Goal: Transaction & Acquisition: Book appointment/travel/reservation

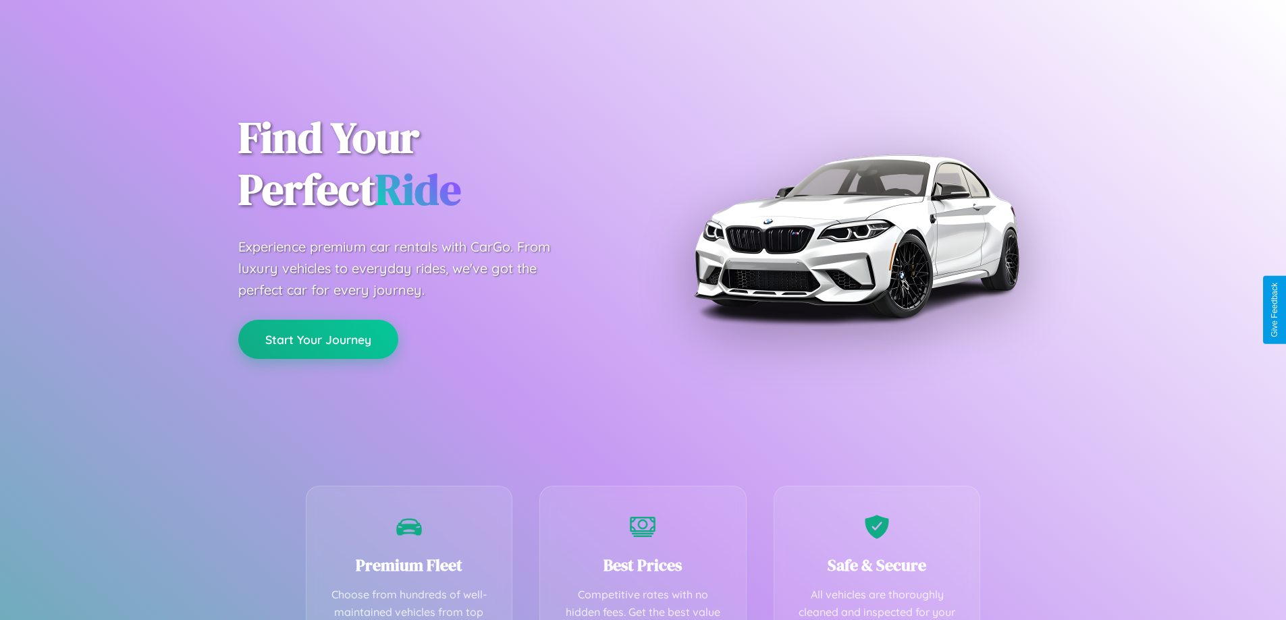
click at [318, 339] on button "Start Your Journey" at bounding box center [318, 339] width 160 height 39
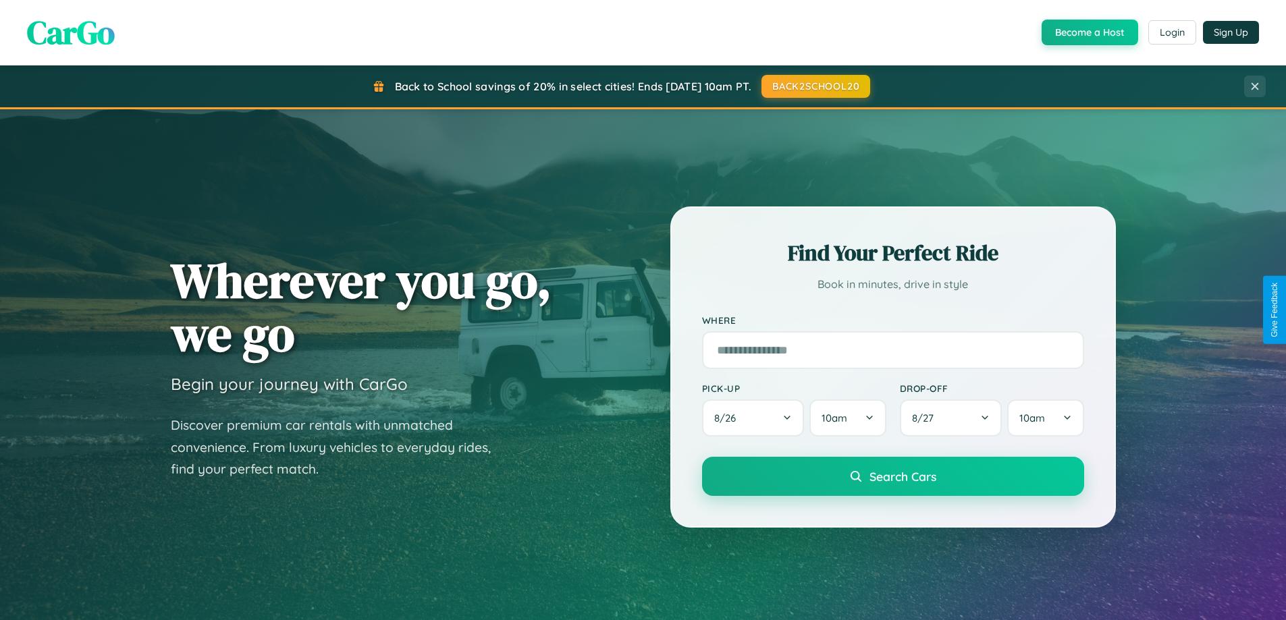
scroll to position [582, 0]
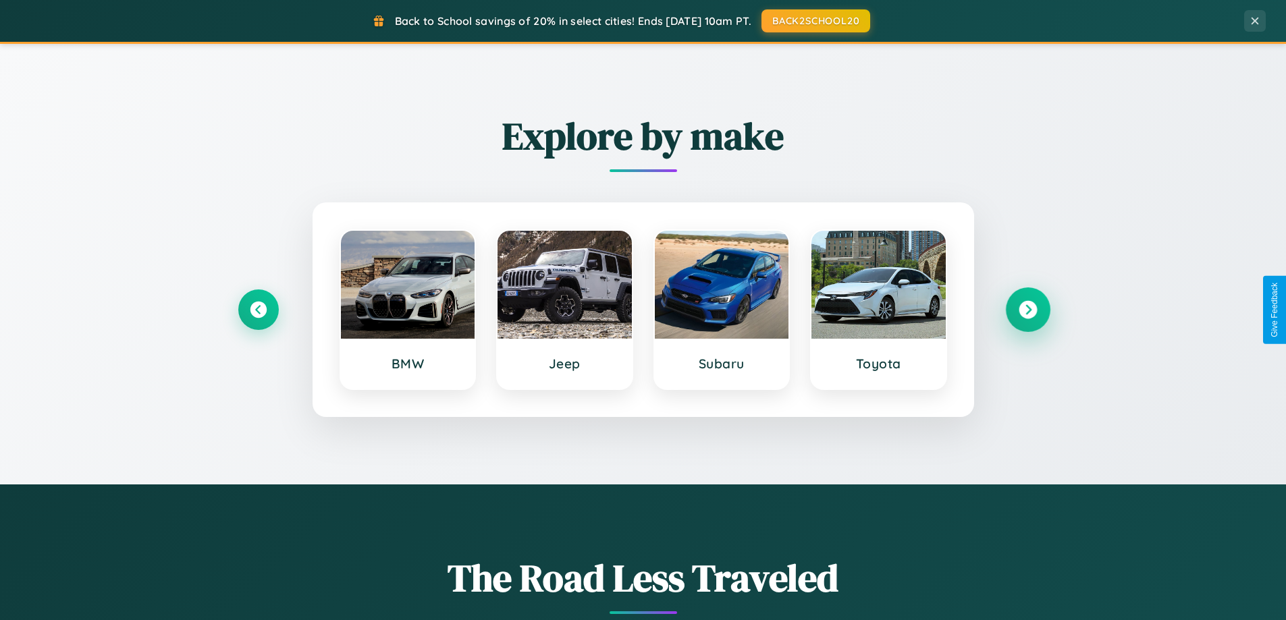
click at [1027, 310] on icon at bounding box center [1028, 310] width 18 height 18
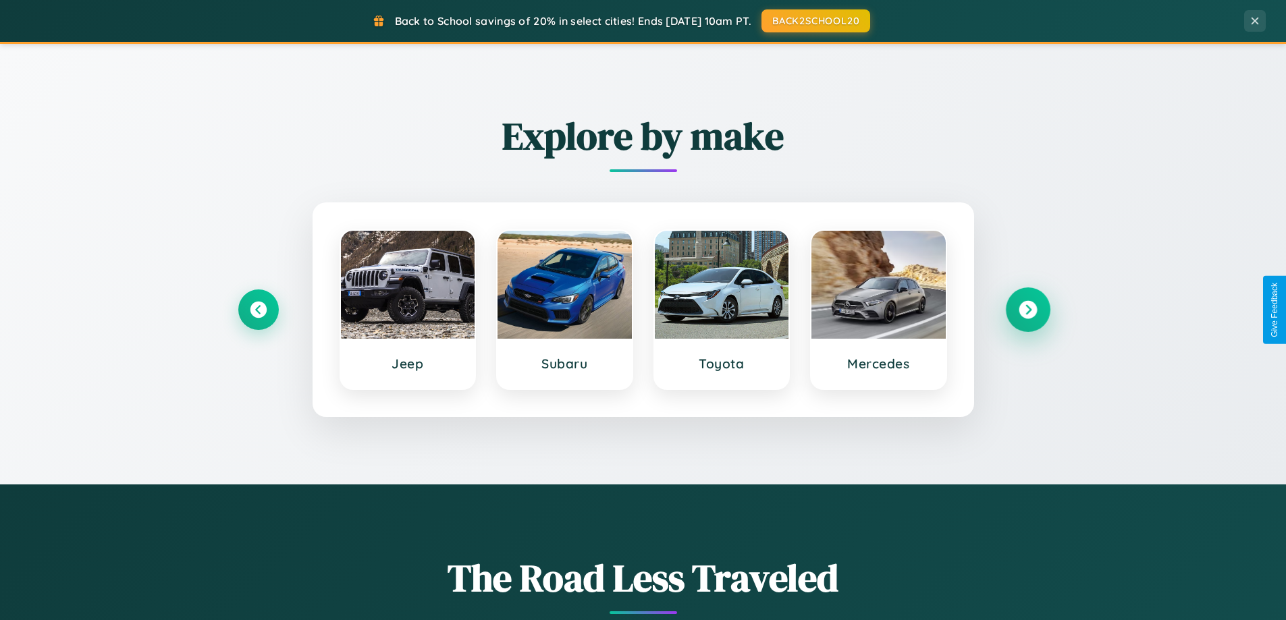
click at [1027, 310] on icon at bounding box center [1028, 310] width 18 height 18
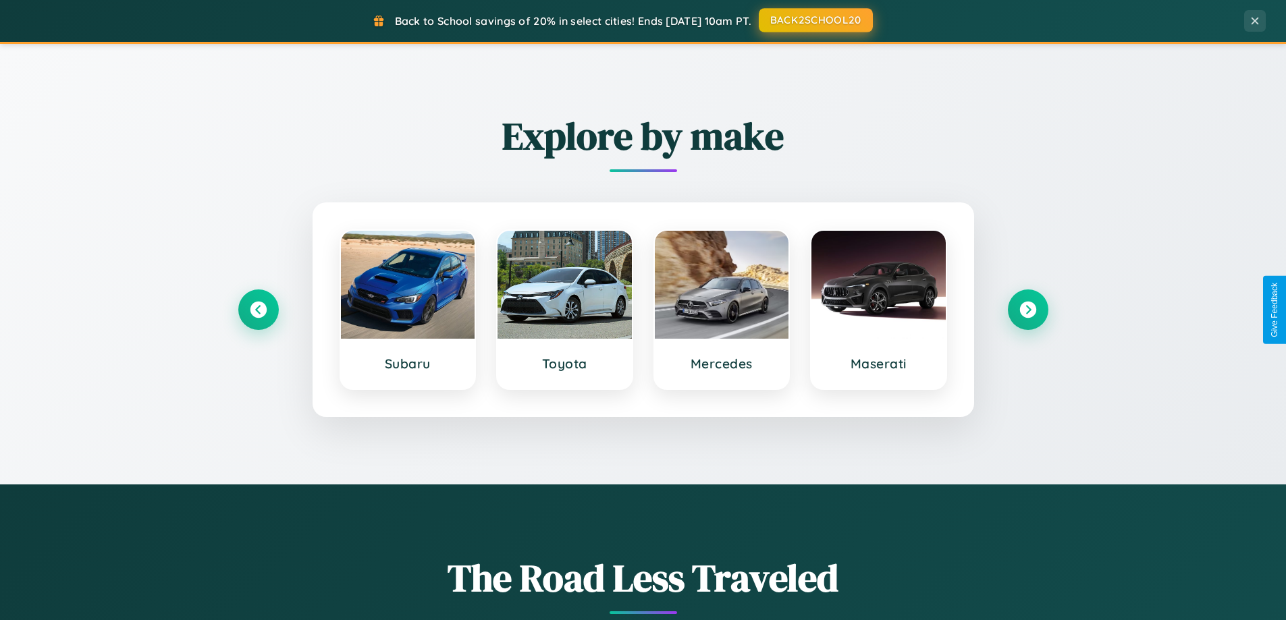
click at [815, 20] on button "BACK2SCHOOL20" at bounding box center [816, 20] width 114 height 24
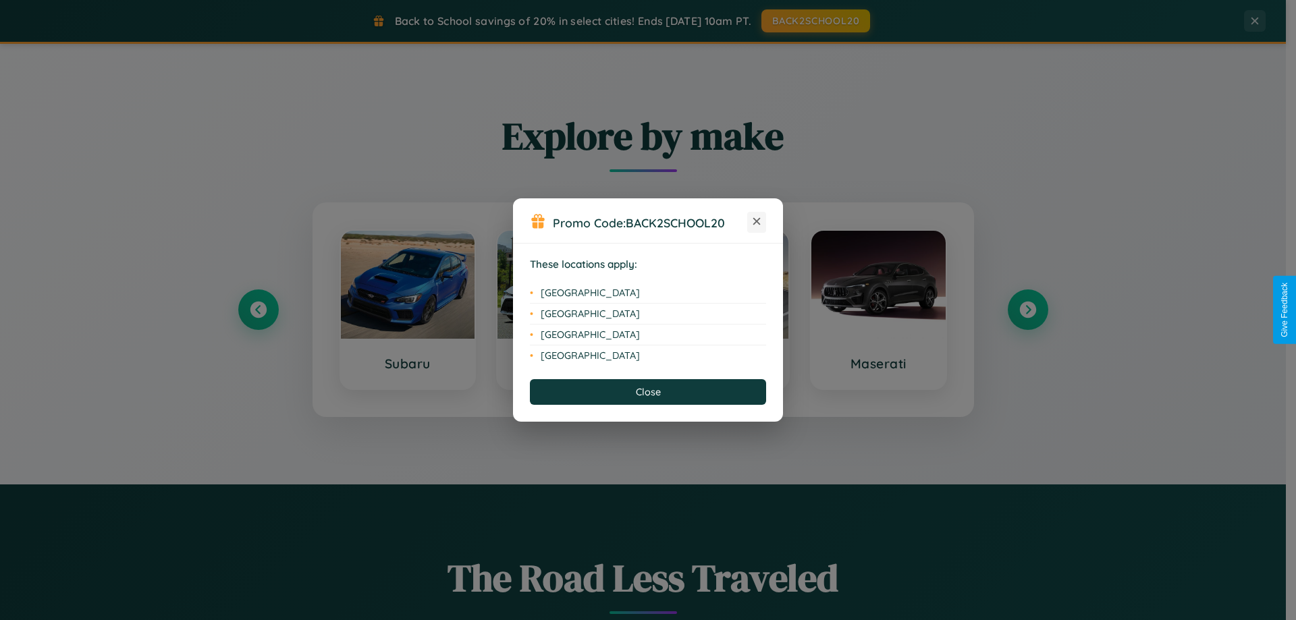
click at [757, 222] on icon at bounding box center [756, 221] width 7 height 7
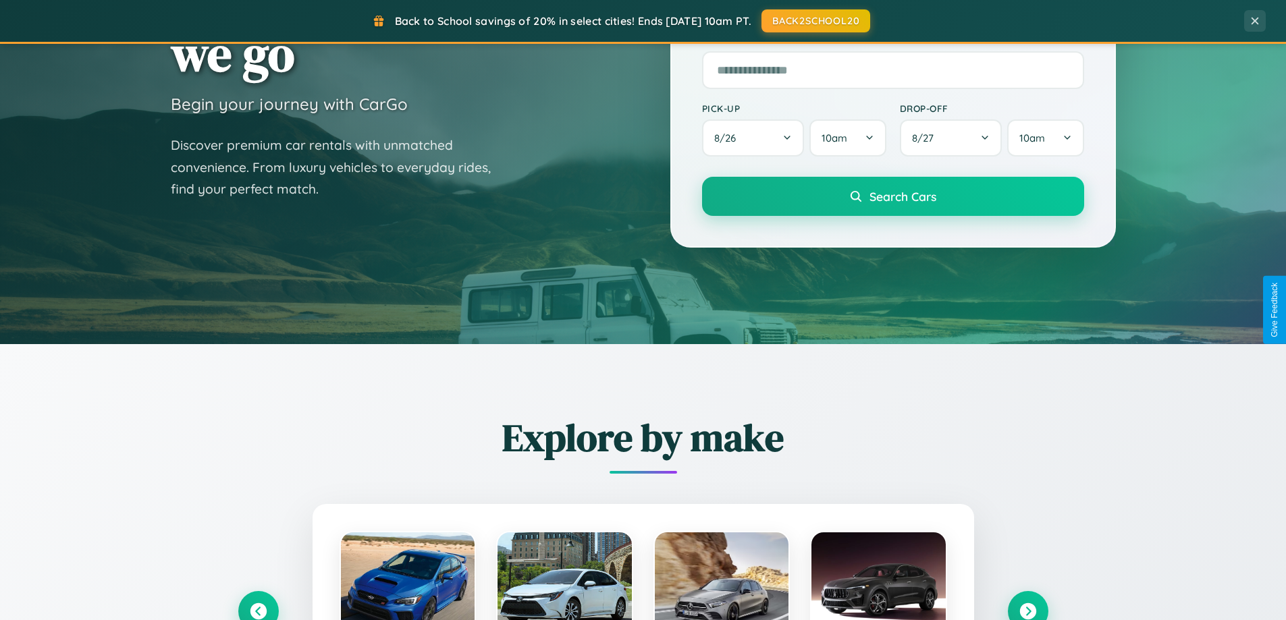
scroll to position [0, 0]
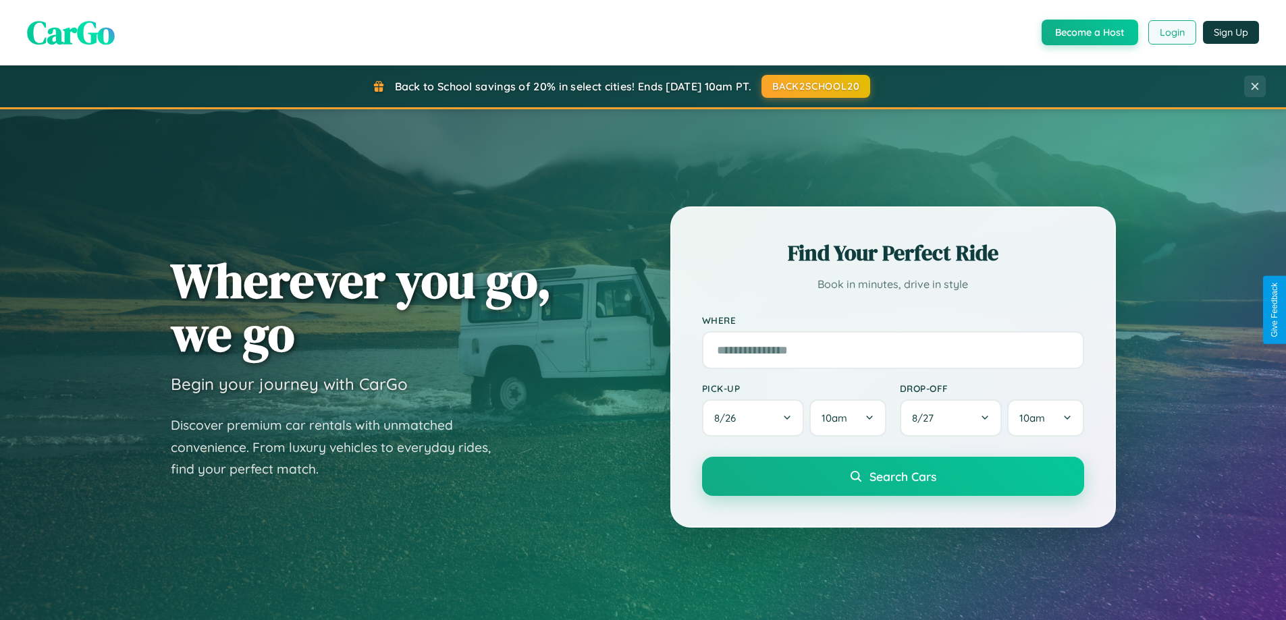
click at [1171, 32] on button "Login" at bounding box center [1172, 32] width 48 height 24
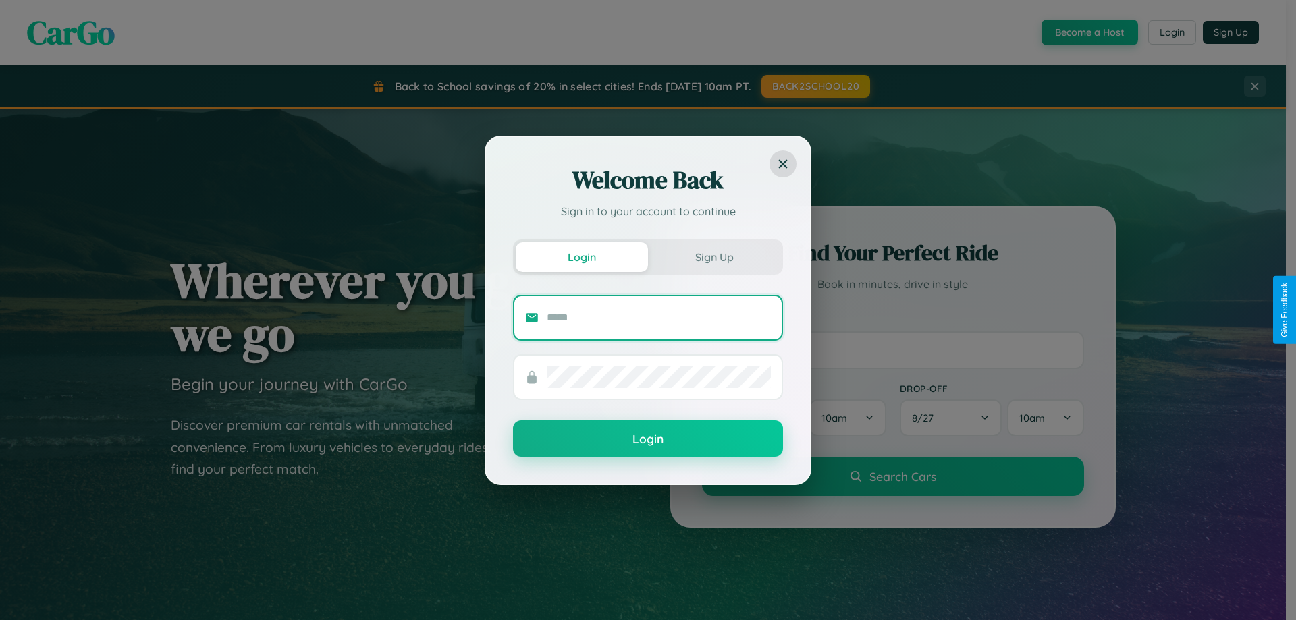
click at [659, 317] on input "text" at bounding box center [659, 318] width 224 height 22
type input "**********"
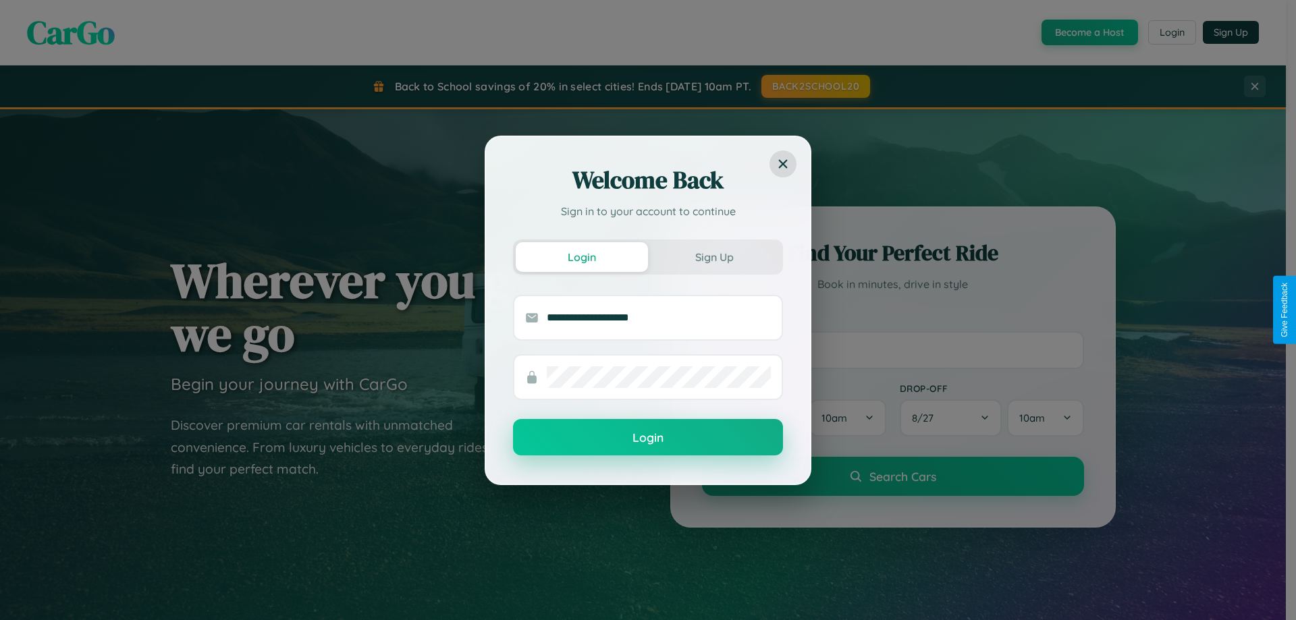
click at [648, 438] on button "Login" at bounding box center [648, 437] width 270 height 36
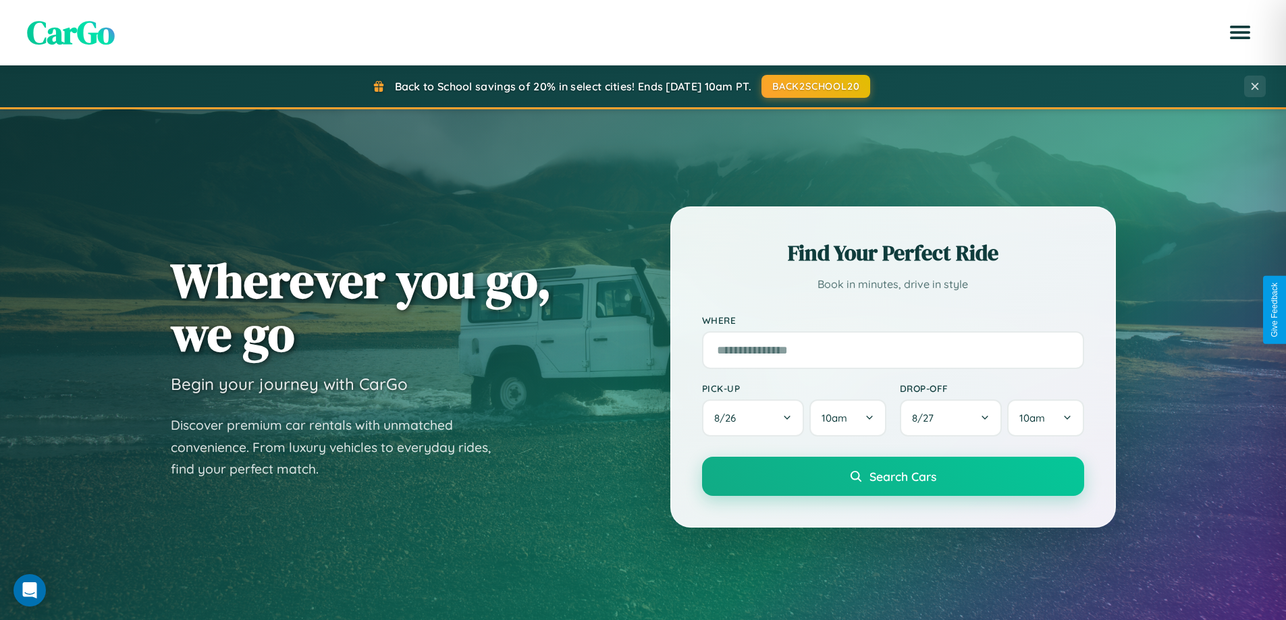
scroll to position [2598, 0]
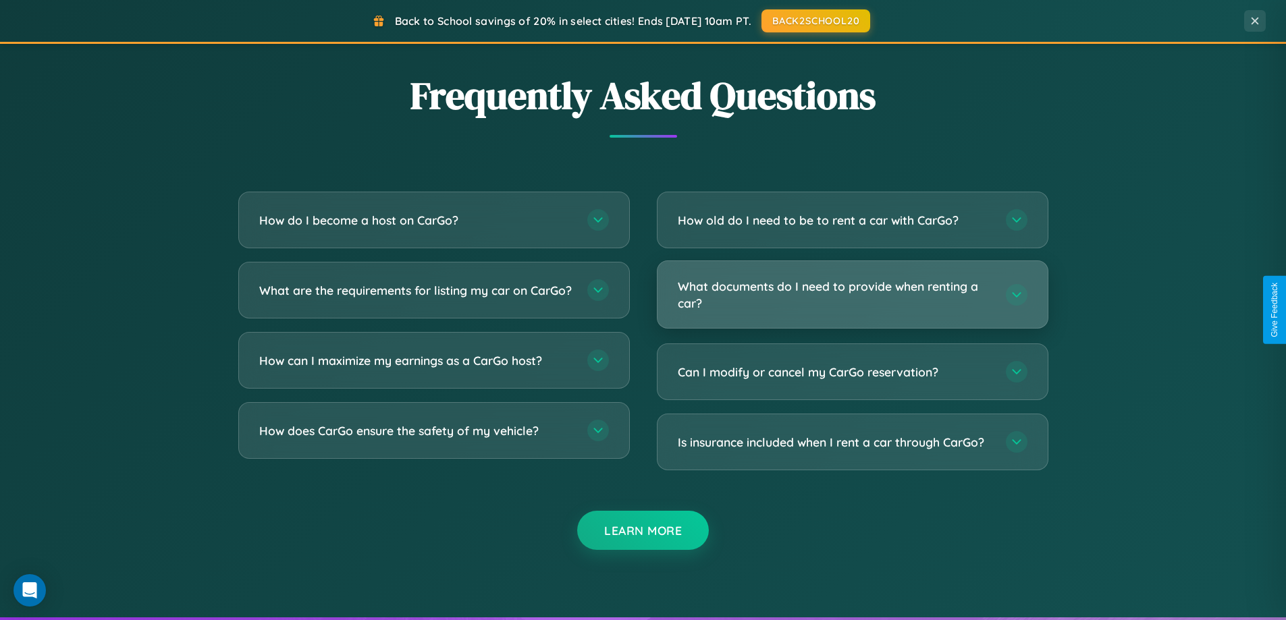
click at [852, 296] on h3 "What documents do I need to provide when renting a car?" at bounding box center [835, 294] width 315 height 33
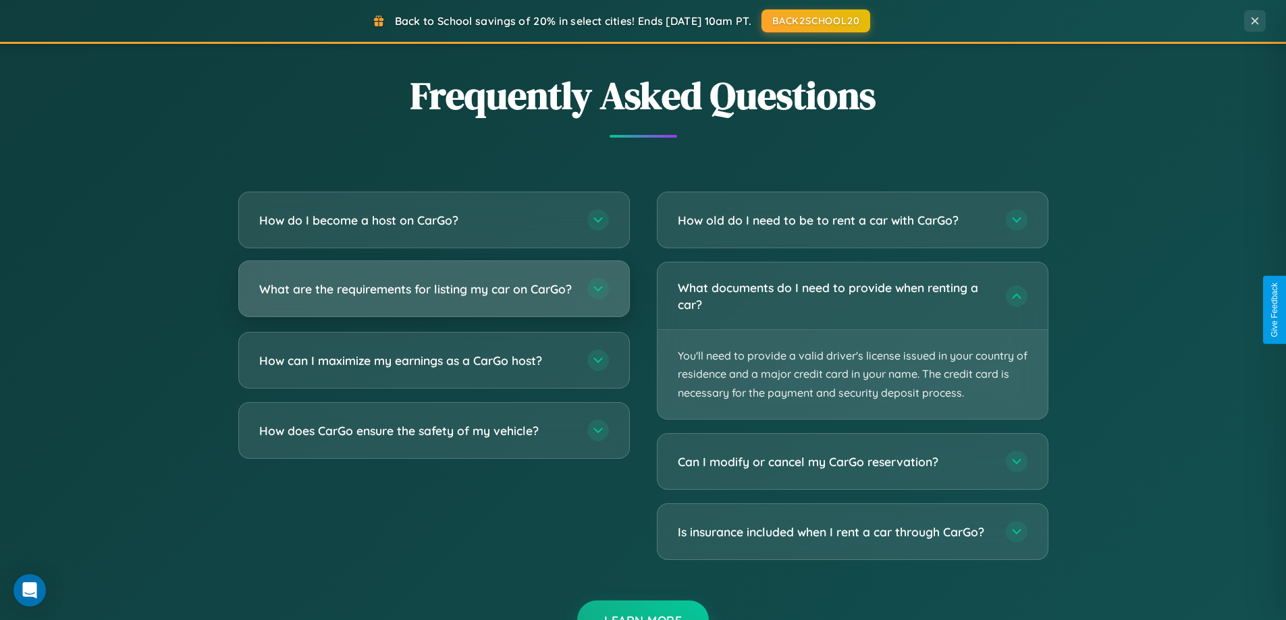
click at [433, 295] on h3 "What are the requirements for listing my car on CarGo?" at bounding box center [416, 289] width 315 height 17
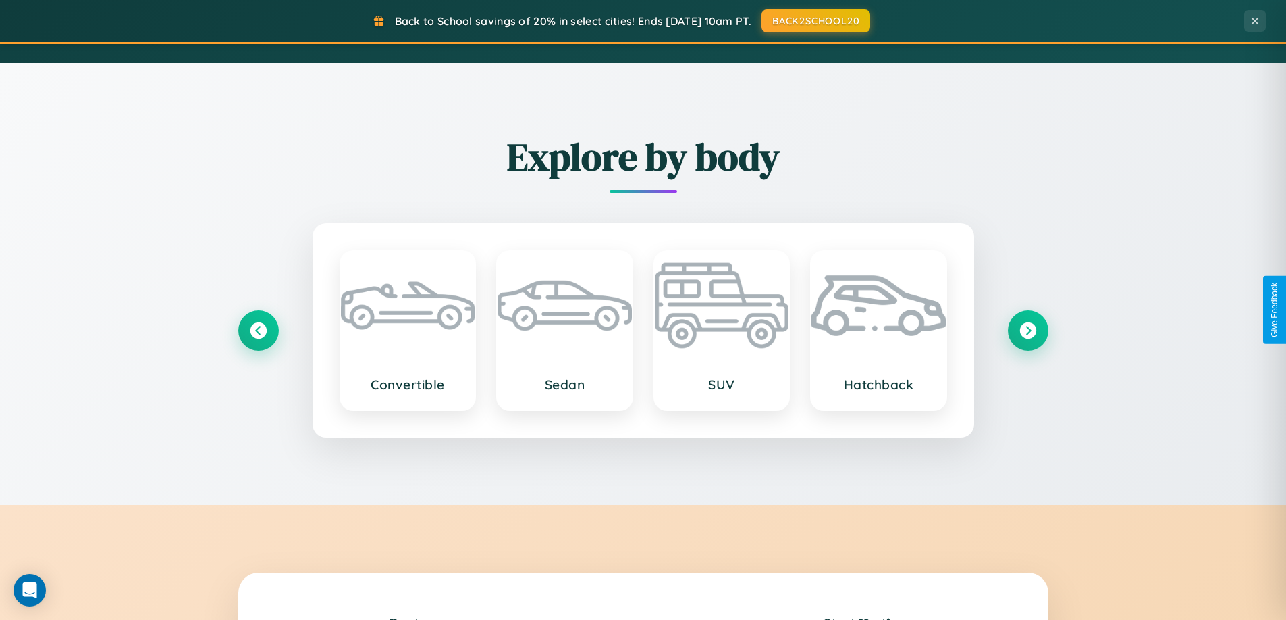
scroll to position [929, 0]
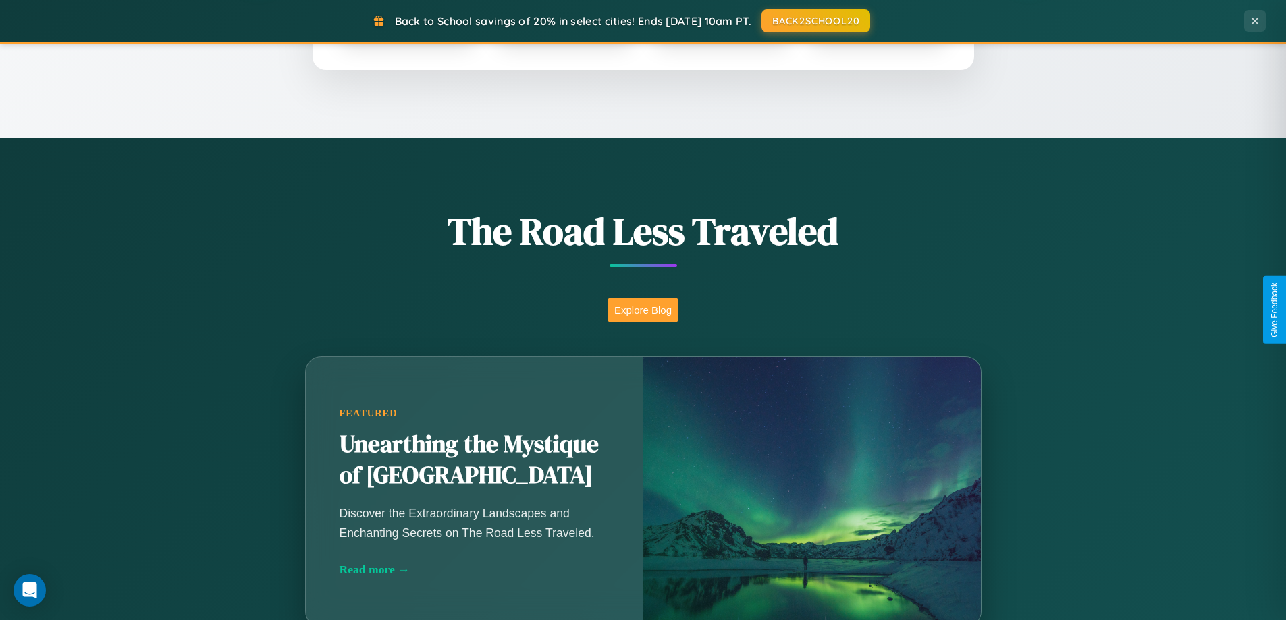
click at [643, 310] on button "Explore Blog" at bounding box center [643, 310] width 71 height 25
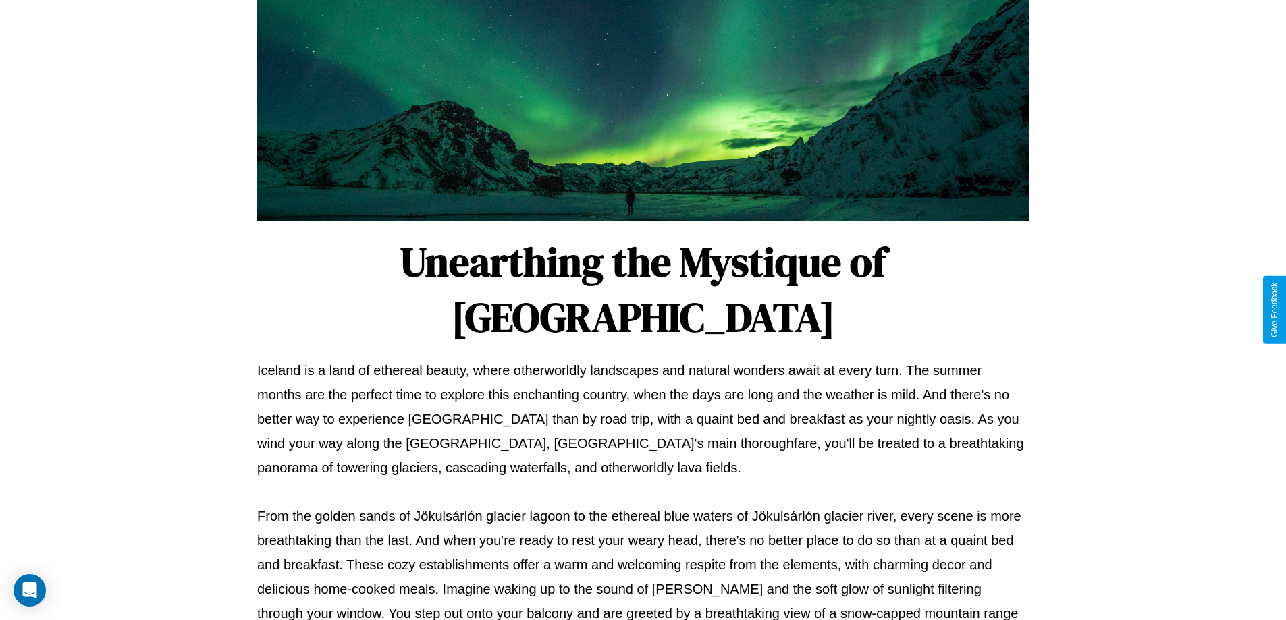
scroll to position [437, 0]
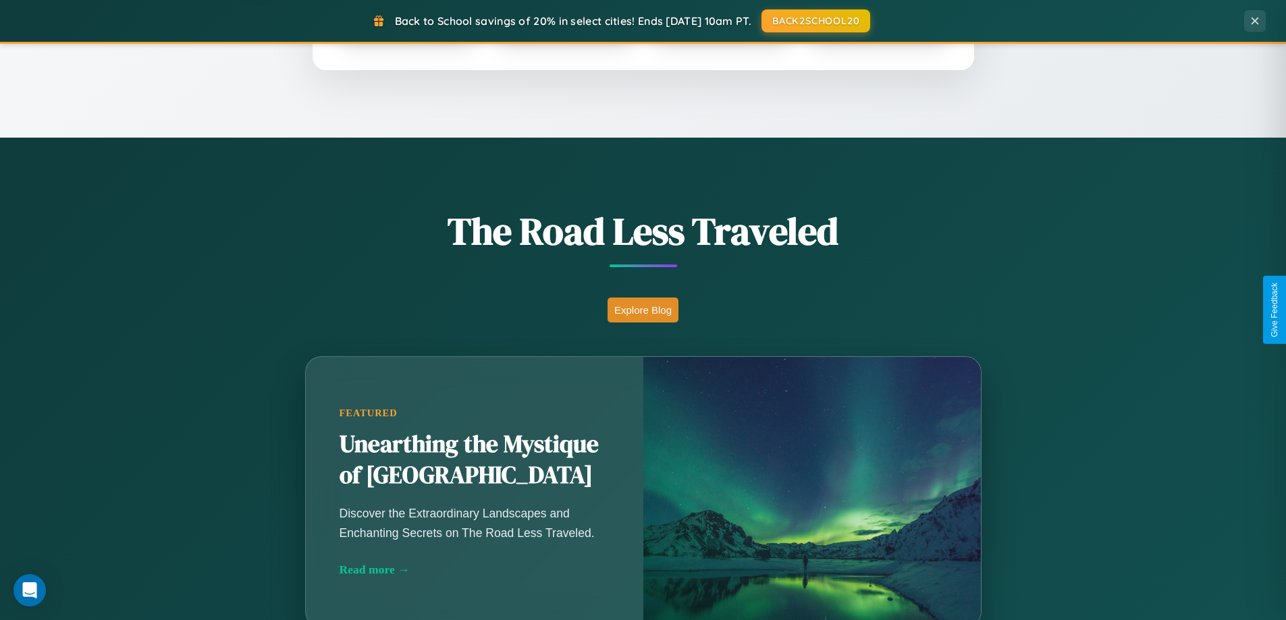
scroll to position [40, 0]
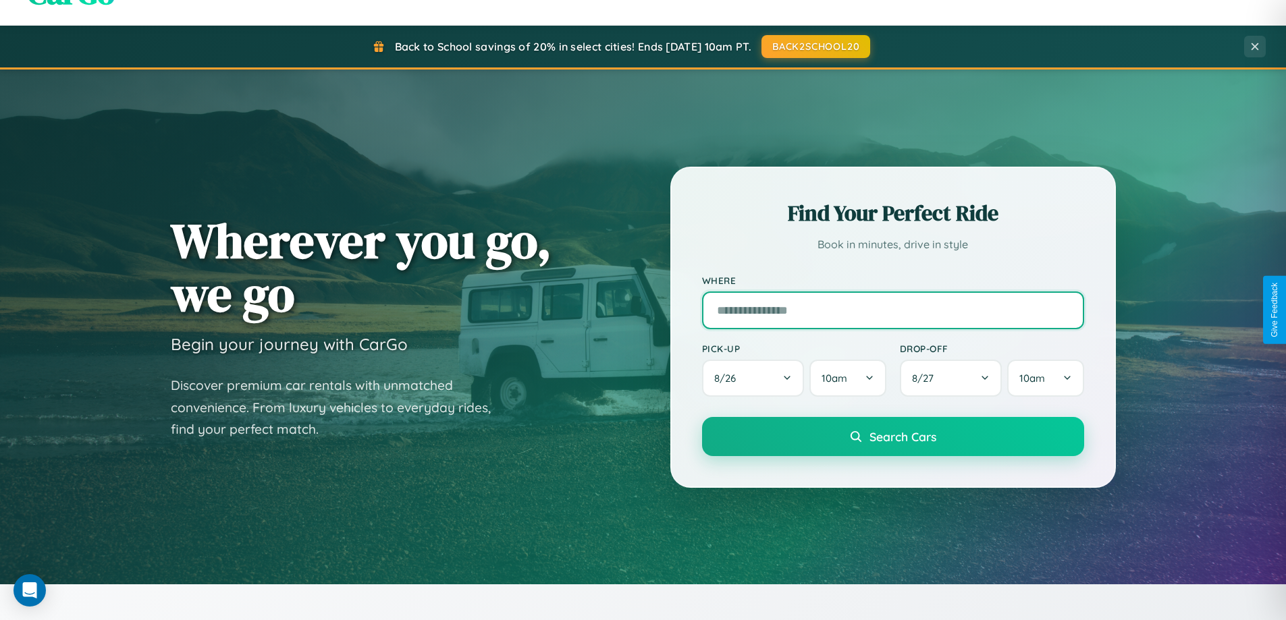
click at [892, 310] on input "text" at bounding box center [893, 311] width 382 height 38
type input "********"
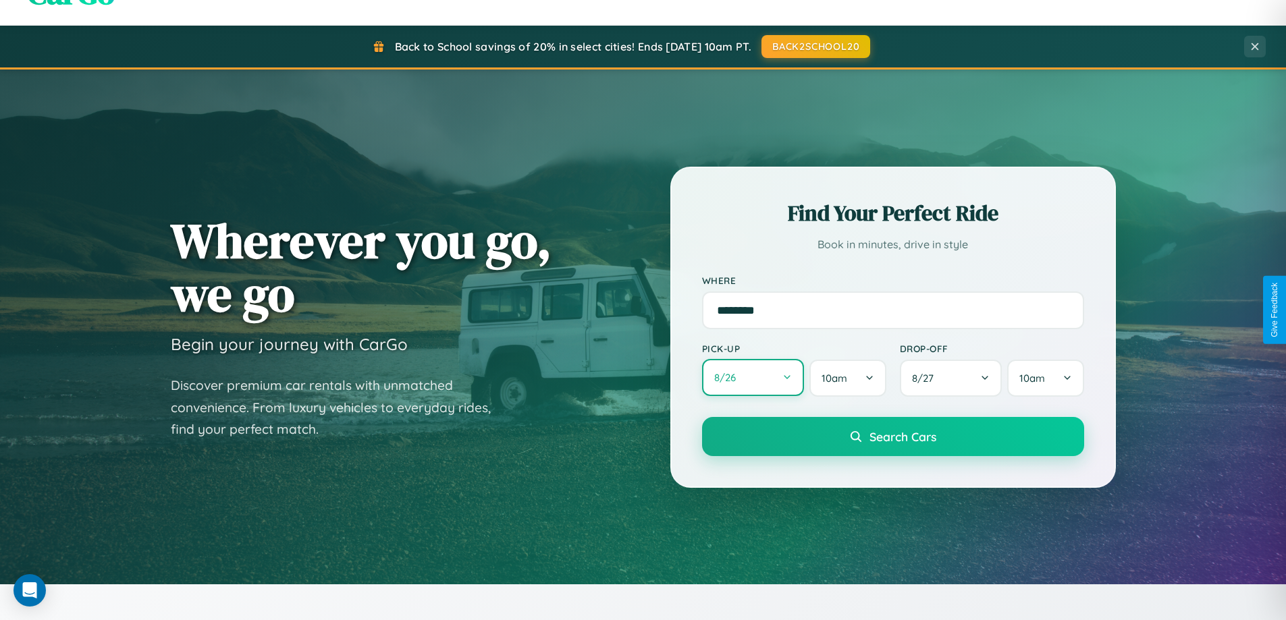
click at [753, 379] on button "8 / 26" at bounding box center [753, 377] width 103 height 37
select select "*"
select select "****"
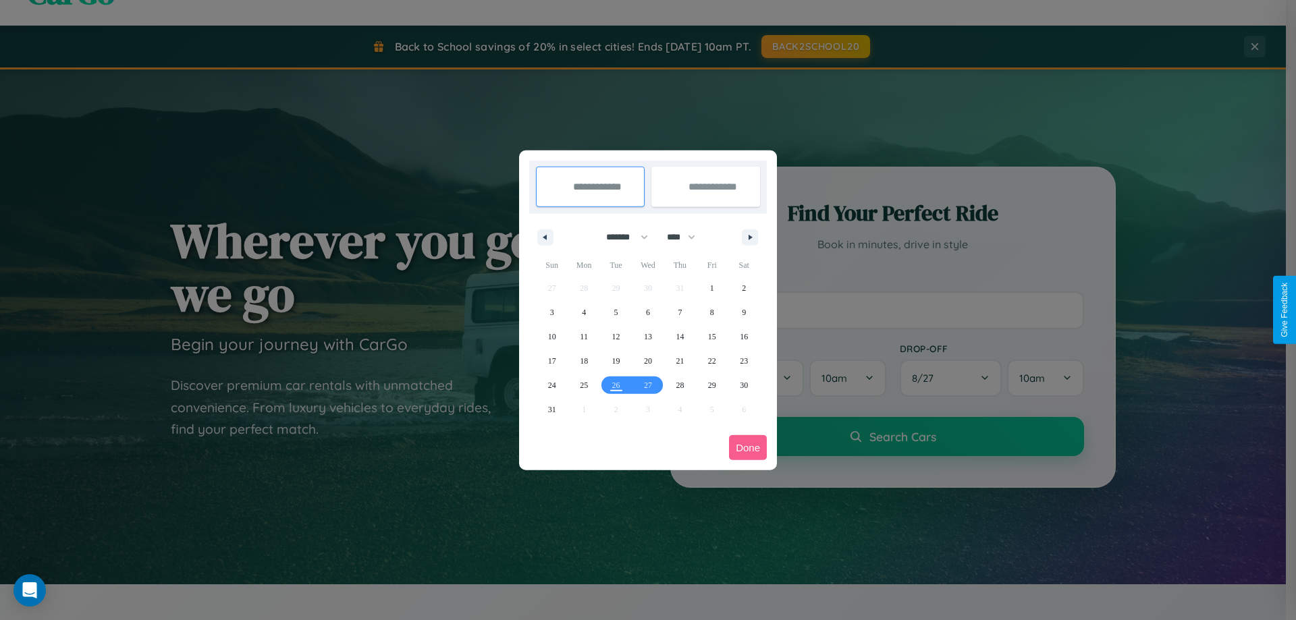
drag, startPoint x: 621, startPoint y: 237, endPoint x: 648, endPoint y: 271, distance: 43.2
click at [621, 237] on select "******* ******** ***** ***** *** **** **** ****** ********* ******* ******** **…" at bounding box center [624, 237] width 57 height 22
select select "*"
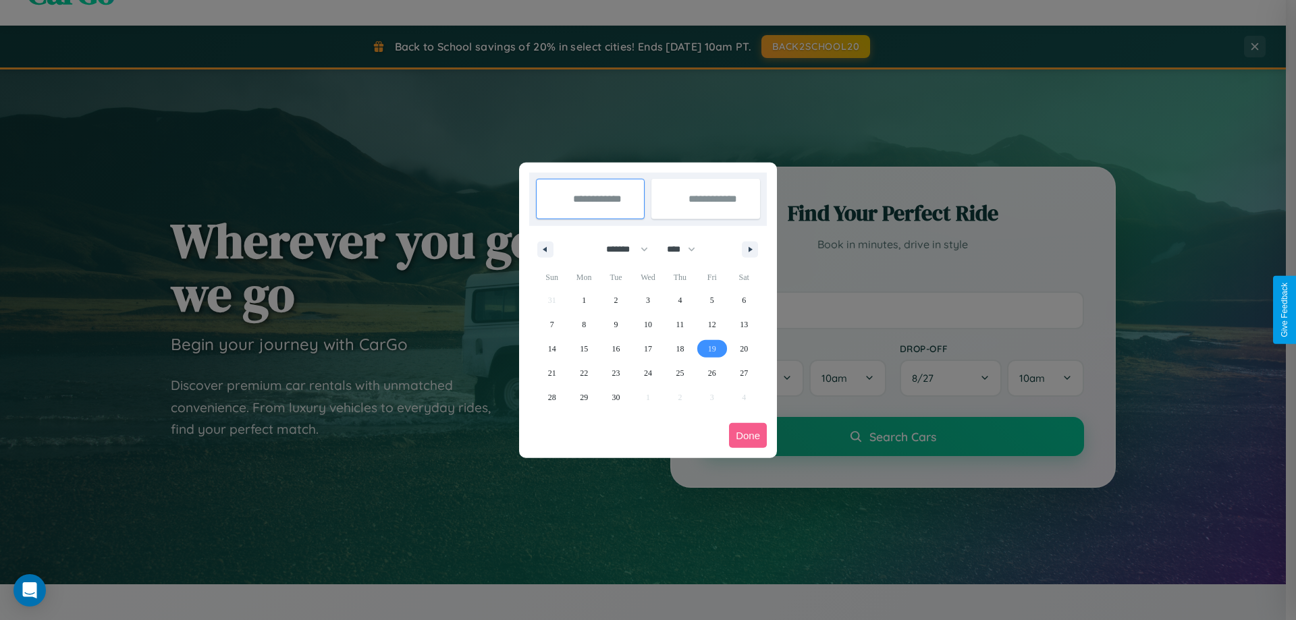
click at [712, 348] on span "19" at bounding box center [712, 349] width 8 height 24
type input "**********"
click at [712, 373] on span "26" at bounding box center [712, 373] width 8 height 24
type input "**********"
click at [748, 435] on button "Done" at bounding box center [748, 435] width 38 height 25
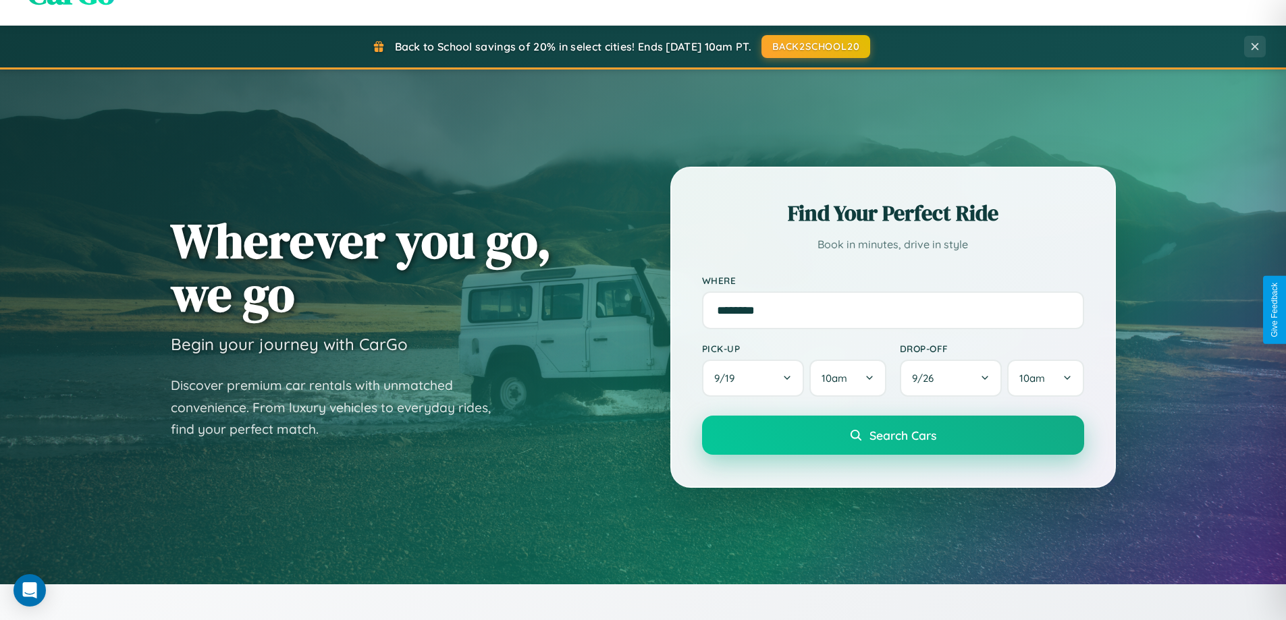
click at [892, 435] on span "Search Cars" at bounding box center [903, 435] width 67 height 15
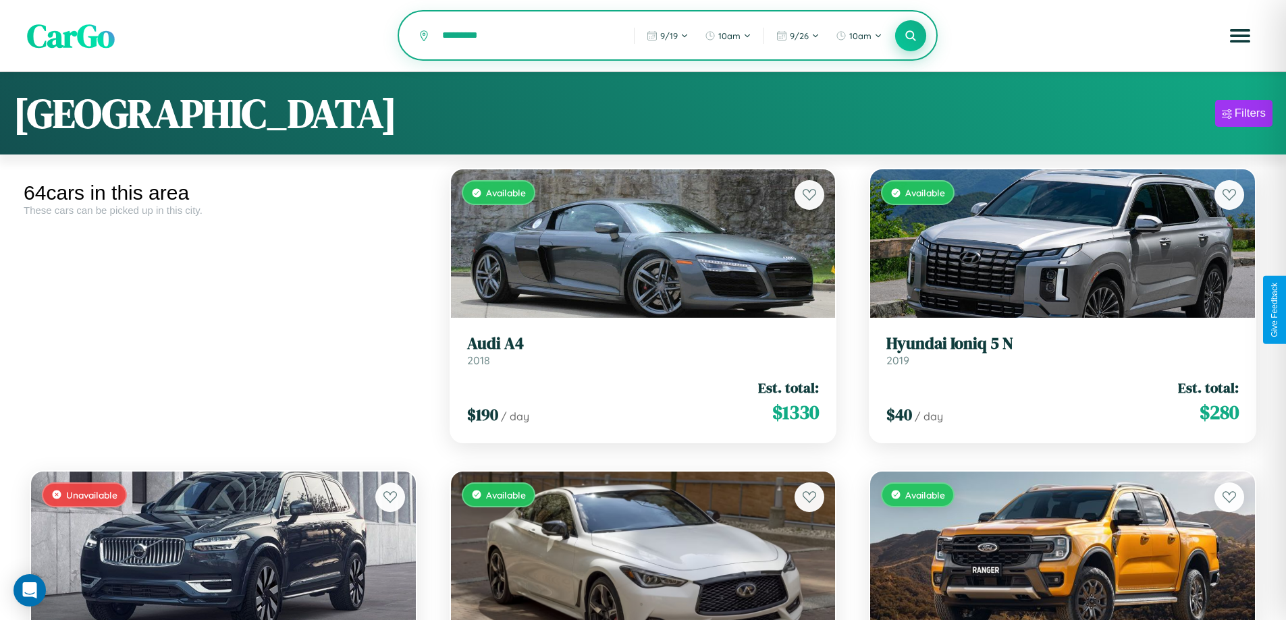
type input "*********"
click at [911, 36] on icon at bounding box center [911, 35] width 13 height 13
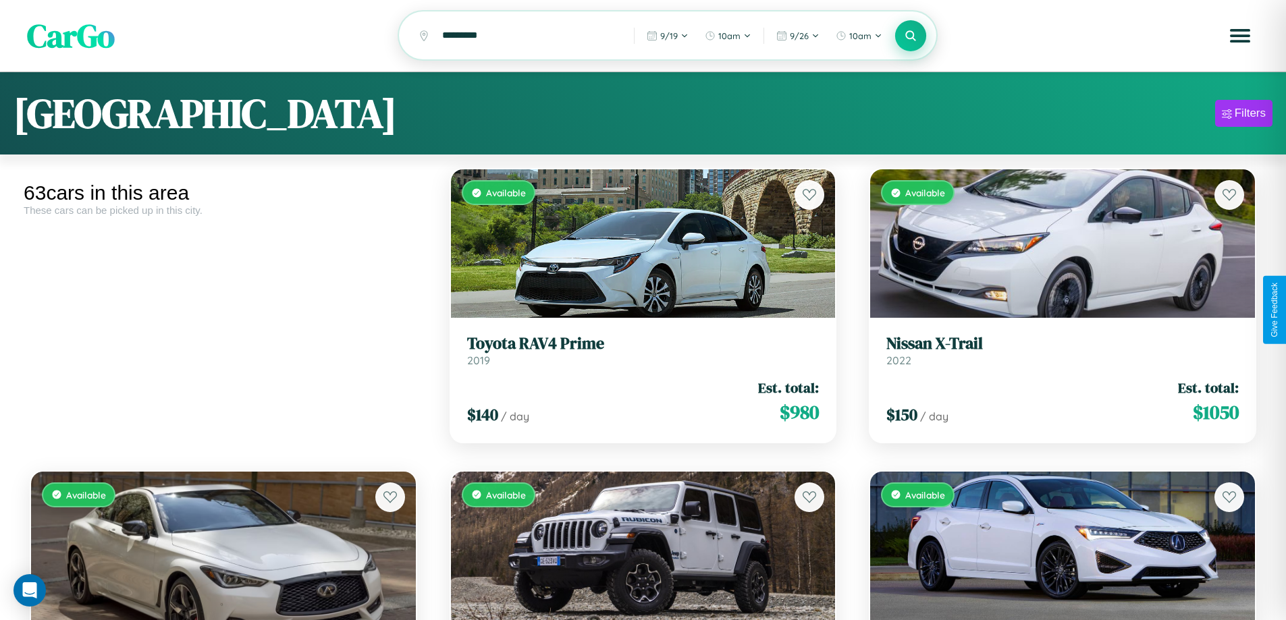
scroll to position [2168, 0]
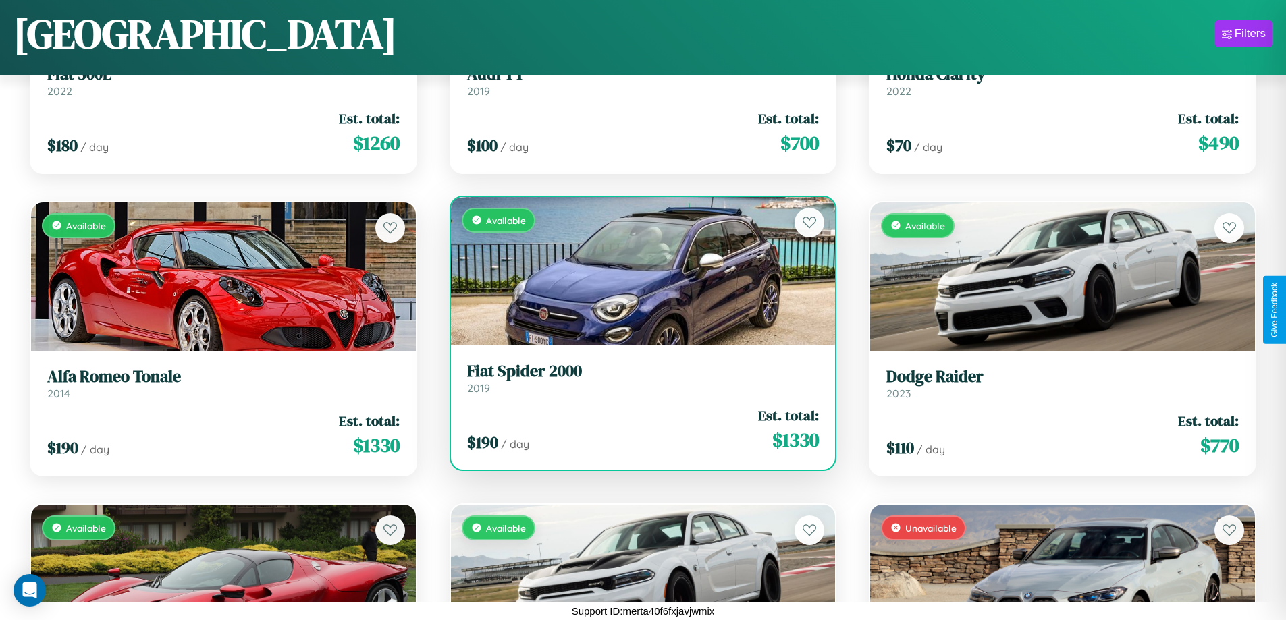
scroll to position [190, 0]
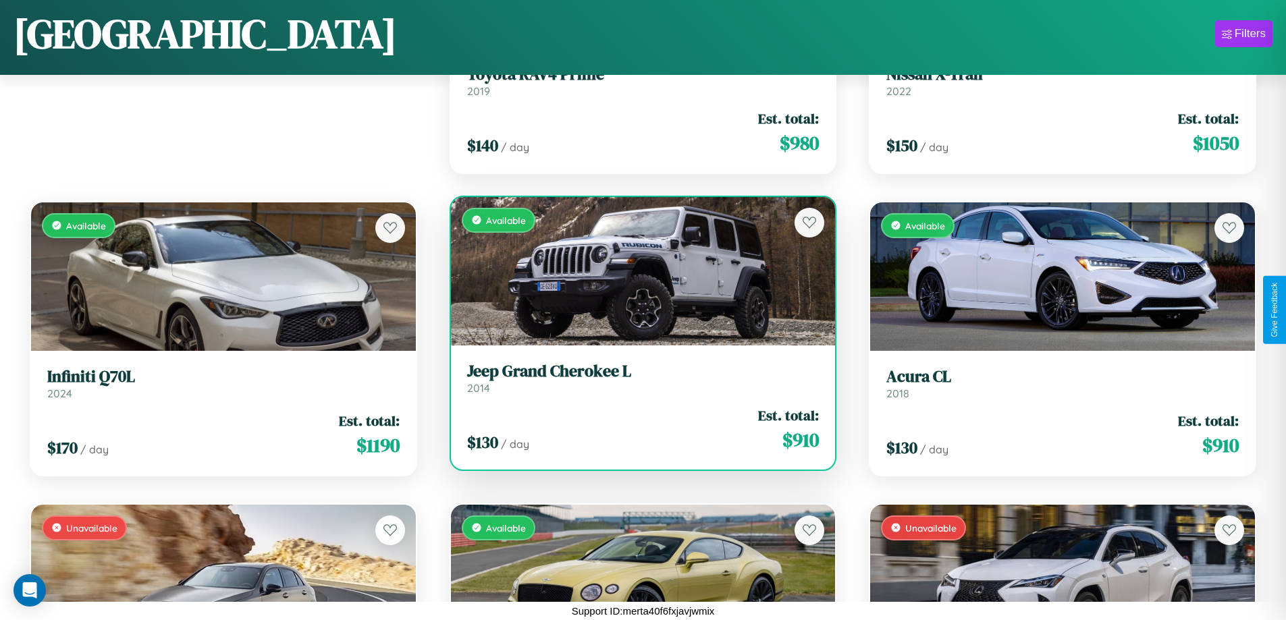
click at [637, 378] on h3 "Jeep Grand Cherokee L" at bounding box center [643, 372] width 352 height 20
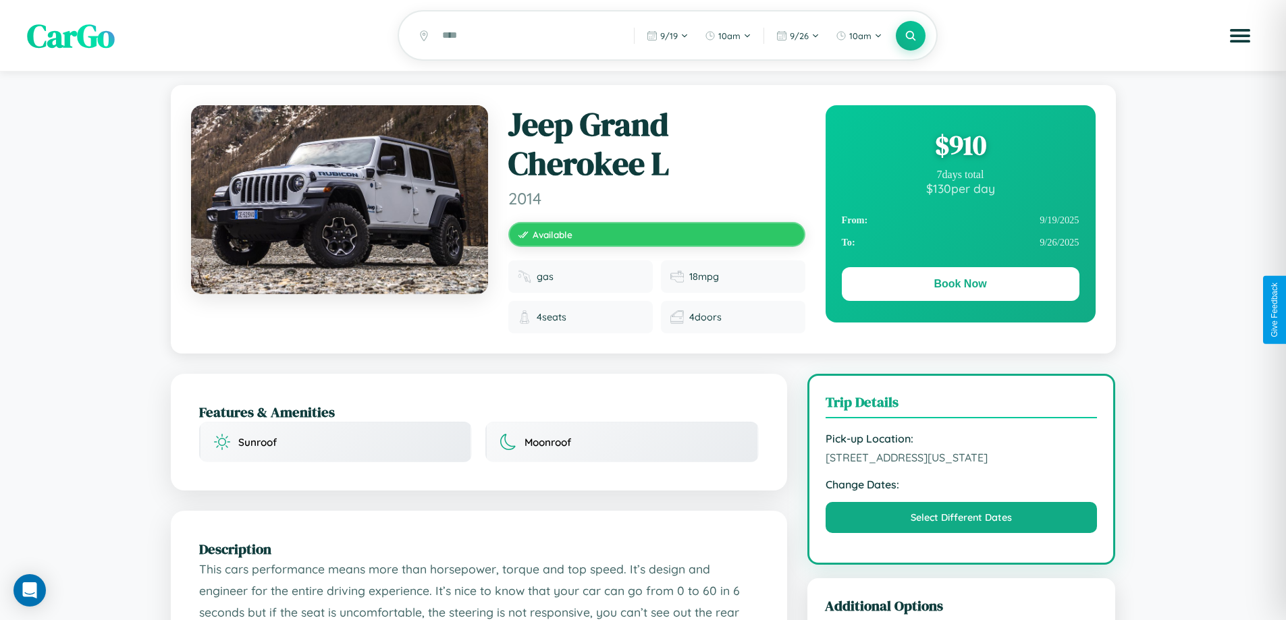
scroll to position [776, 0]
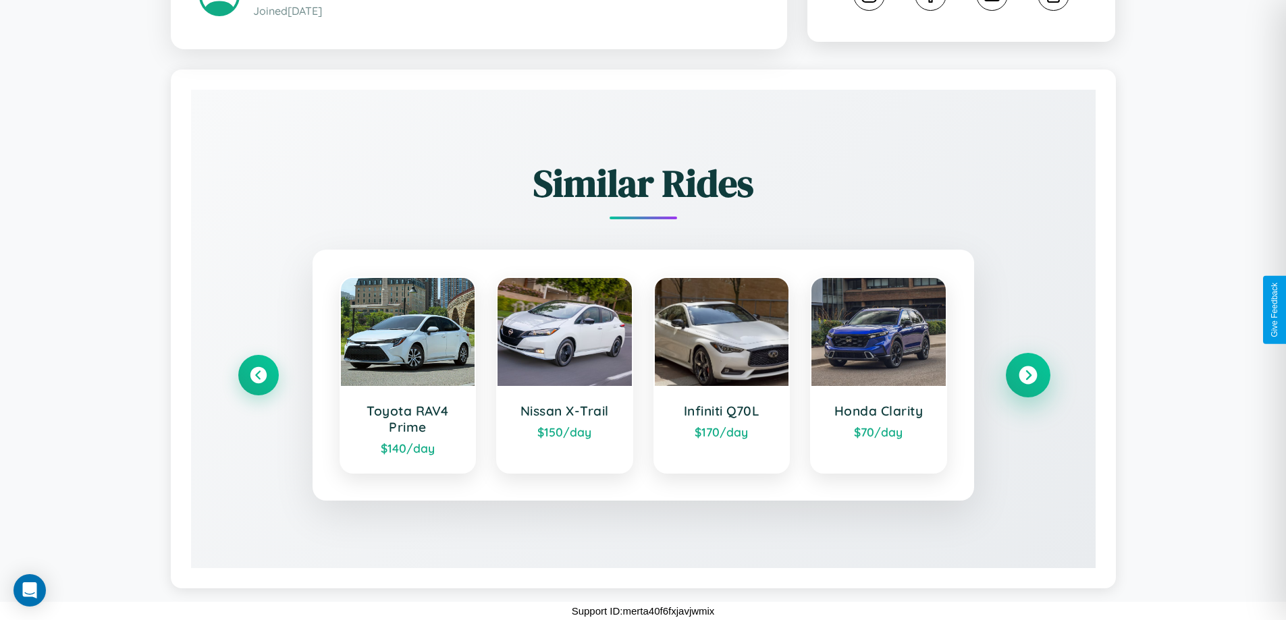
click at [1027, 375] on icon at bounding box center [1028, 375] width 18 height 18
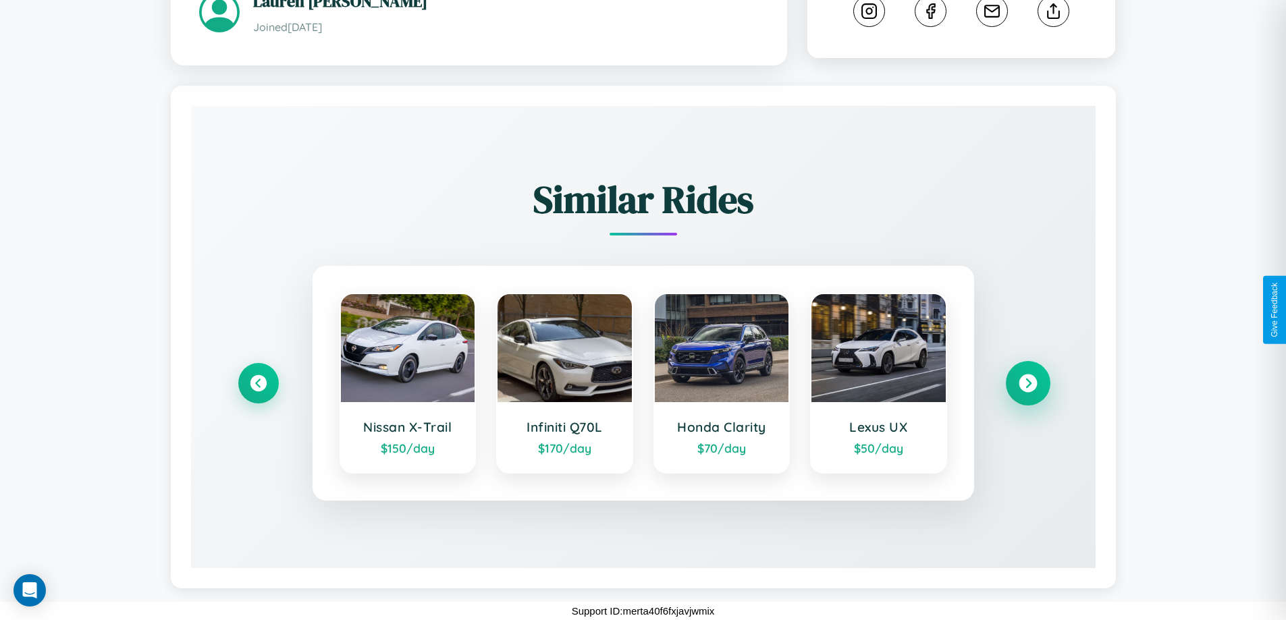
scroll to position [759, 0]
click at [1027, 383] on icon at bounding box center [1028, 383] width 18 height 18
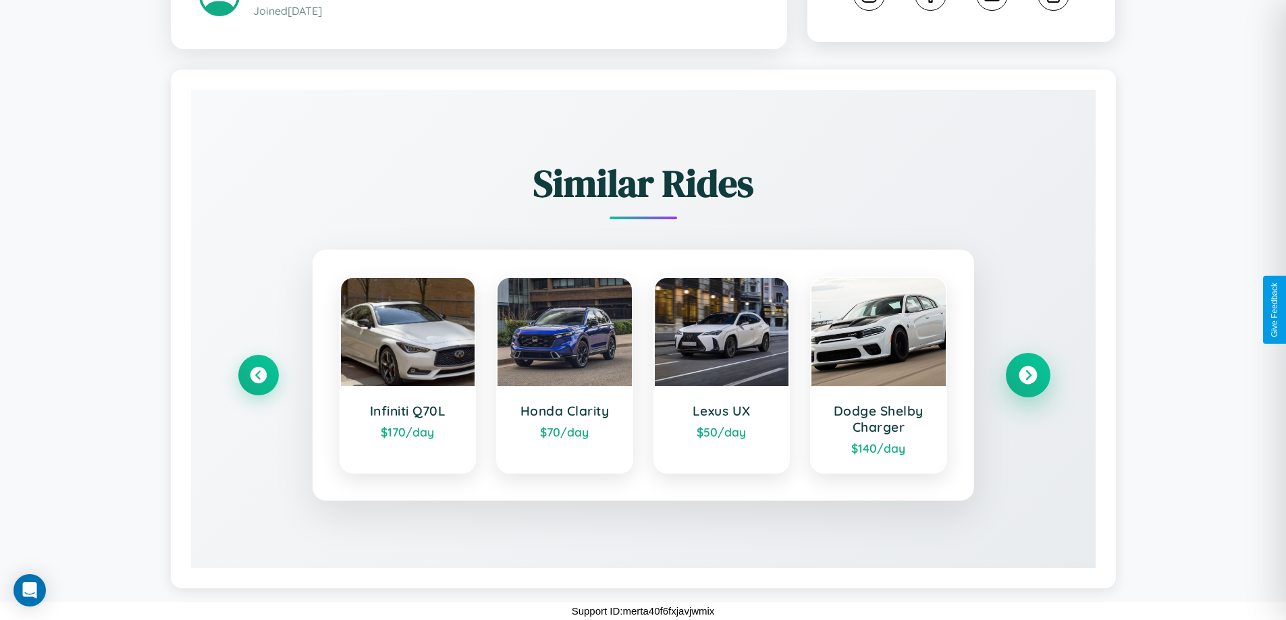
click at [1027, 375] on icon at bounding box center [1028, 375] width 18 height 18
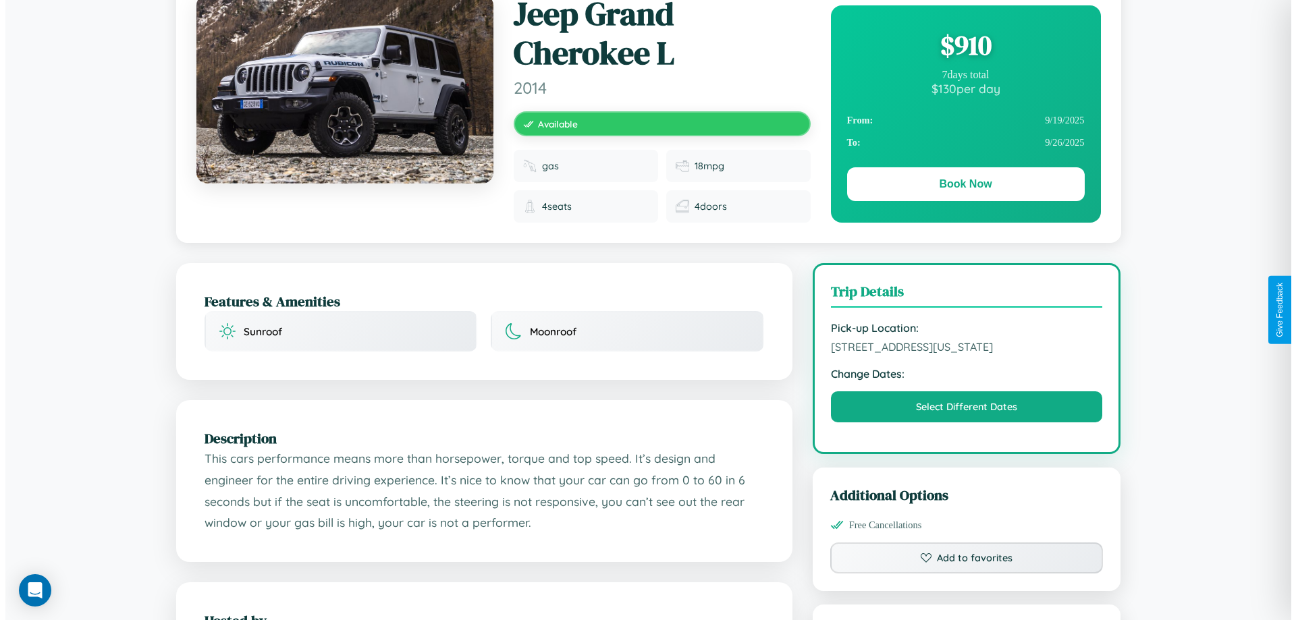
scroll to position [0, 0]
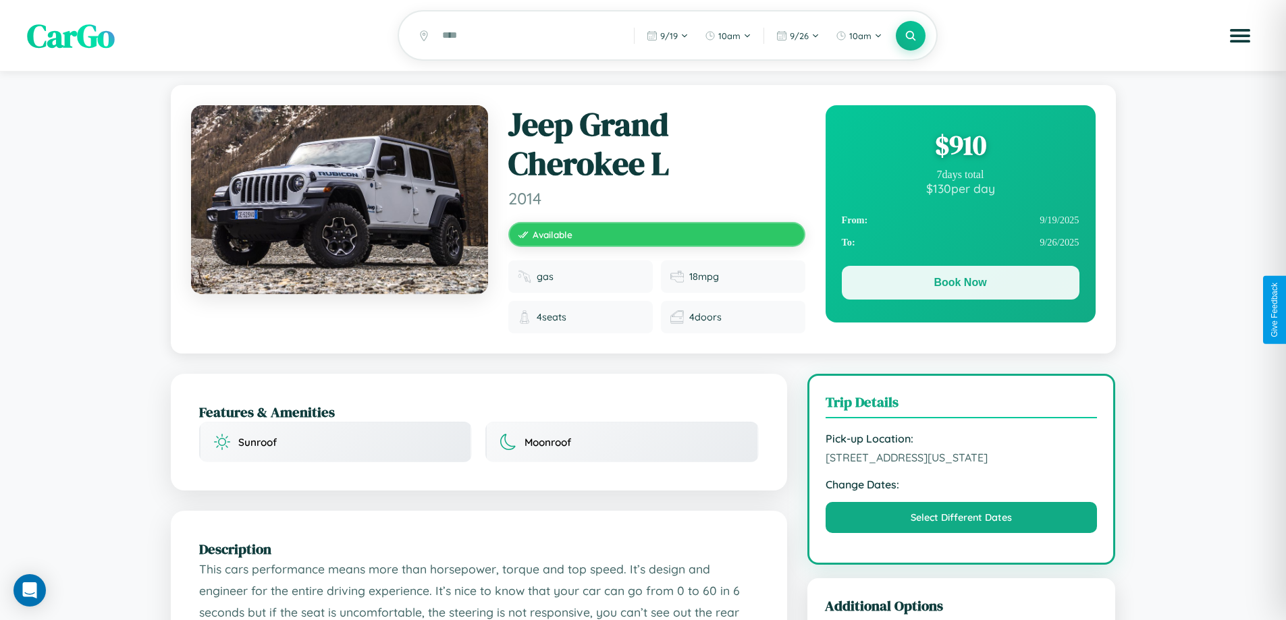
click at [960, 285] on button "Book Now" at bounding box center [961, 283] width 238 height 34
